Goal: Communication & Community: Answer question/provide support

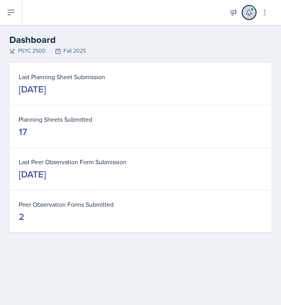
click at [246, 10] on icon at bounding box center [249, 13] width 8 height 8
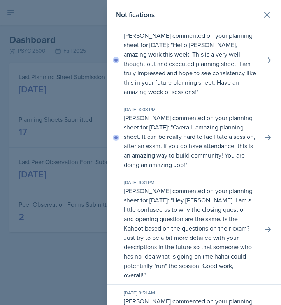
scroll to position [25, 0]
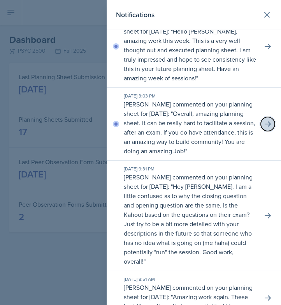
click at [264, 128] on icon at bounding box center [268, 124] width 8 height 8
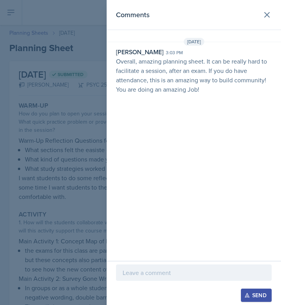
click at [164, 275] on p at bounding box center [194, 272] width 143 height 9
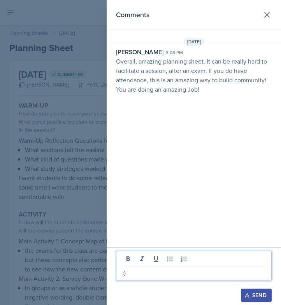
click at [254, 294] on div "Send" at bounding box center [256, 295] width 21 height 6
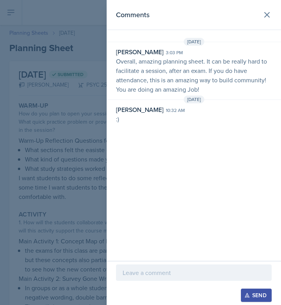
click at [91, 176] on div at bounding box center [140, 152] width 281 height 305
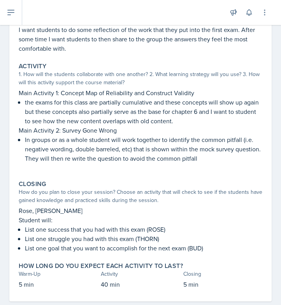
scroll to position [163, 0]
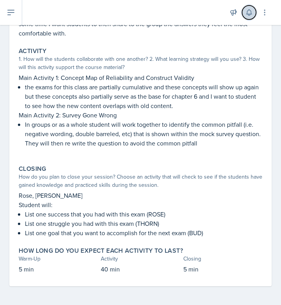
click at [246, 14] on icon at bounding box center [249, 13] width 8 height 8
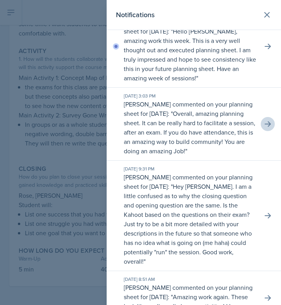
click at [205, 45] on p "Hello [PERSON_NAME], amazing work this week. This is a very well thought out an…" at bounding box center [190, 54] width 132 height 55
click at [264, 49] on icon at bounding box center [268, 46] width 8 height 8
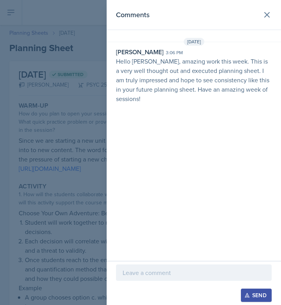
click at [144, 279] on div at bounding box center [194, 272] width 156 height 16
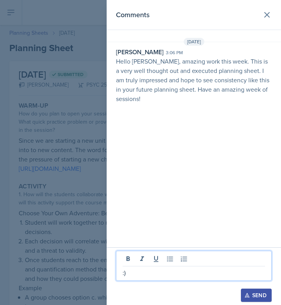
click at [259, 290] on button "Send" at bounding box center [256, 294] width 31 height 13
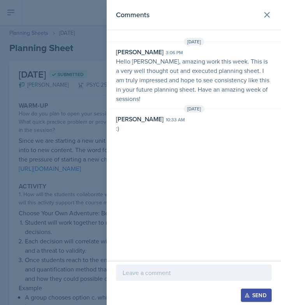
click at [66, 190] on div at bounding box center [140, 152] width 281 height 305
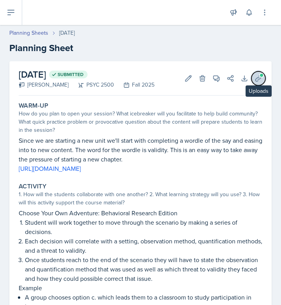
click at [259, 75] on span at bounding box center [261, 75] width 5 height 5
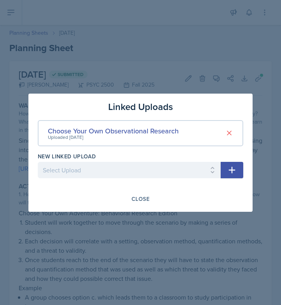
click at [219, 59] on div at bounding box center [140, 152] width 281 height 305
